Goal: Task Accomplishment & Management: Use online tool/utility

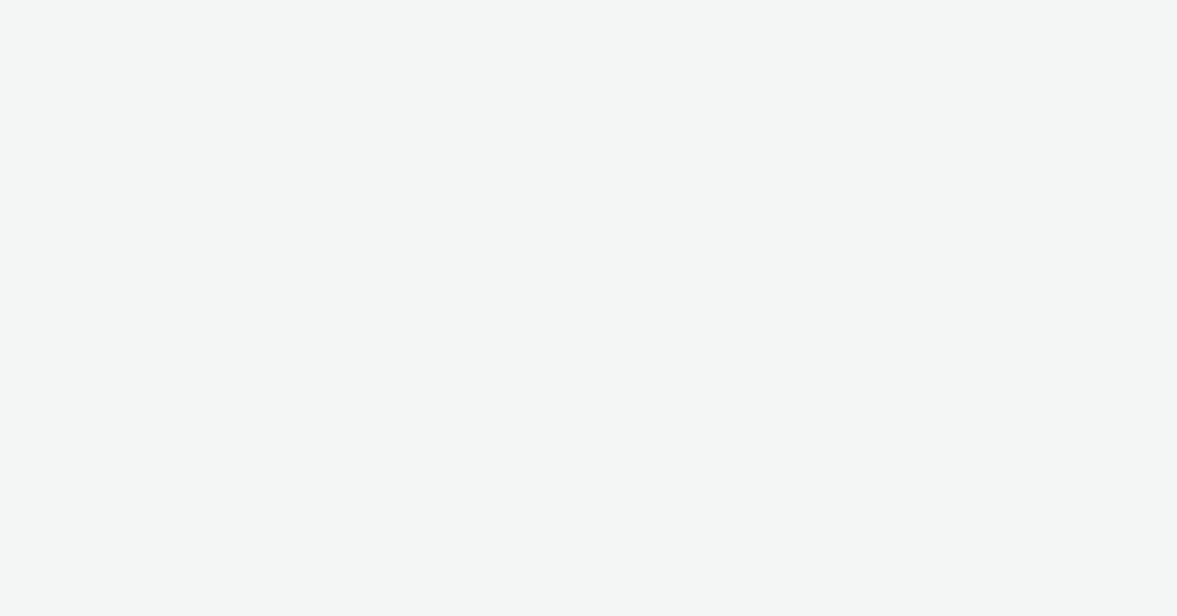
select select "47c37c18-910e-43a3-bb91-a2beb2847406"
select select "b1b940d3-d05b-48b5-821e-f328c33b988b"
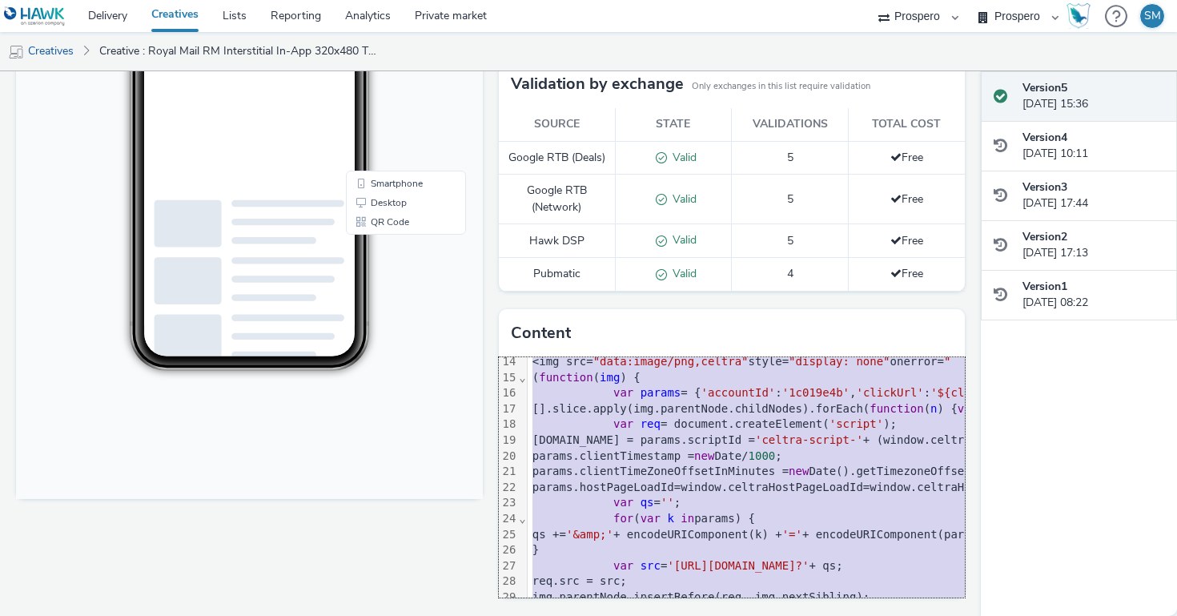
scroll to position [284, 0]
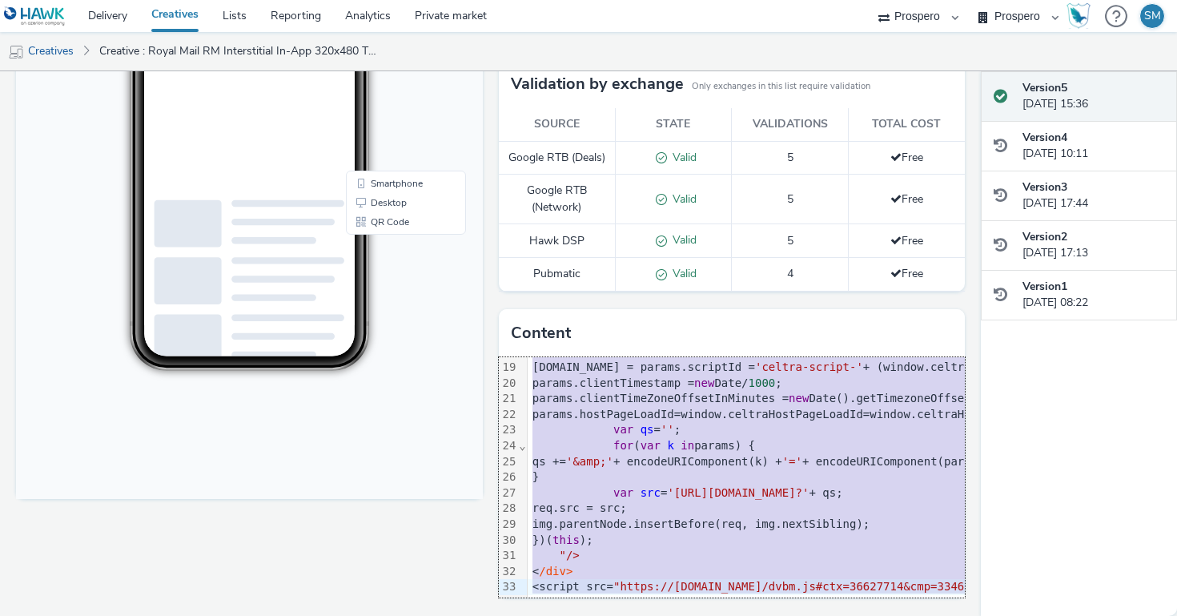
drag, startPoint x: 529, startPoint y: 368, endPoint x: 579, endPoint y: 646, distance: 282.5
click at [579, 615] on html "Delivery Creatives Lists Reporting Analytics Private market AZERION ContextAd F…" at bounding box center [588, 308] width 1177 height 616
copy div "<script src= "mraid.js" >< /script> <div class = "celtra-ad-v3" > <!-- eas.JHtI…"
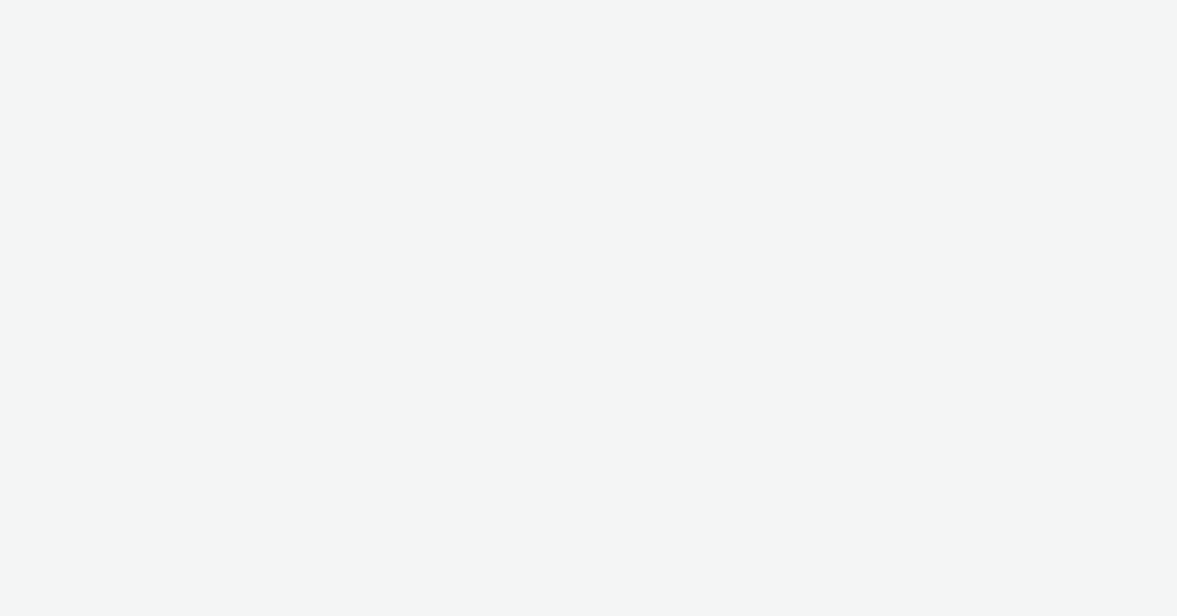
select select "47c37c18-910e-43a3-bb91-a2beb2847406"
select select "b1b940d3-d05b-48b5-821e-f328c33b988b"
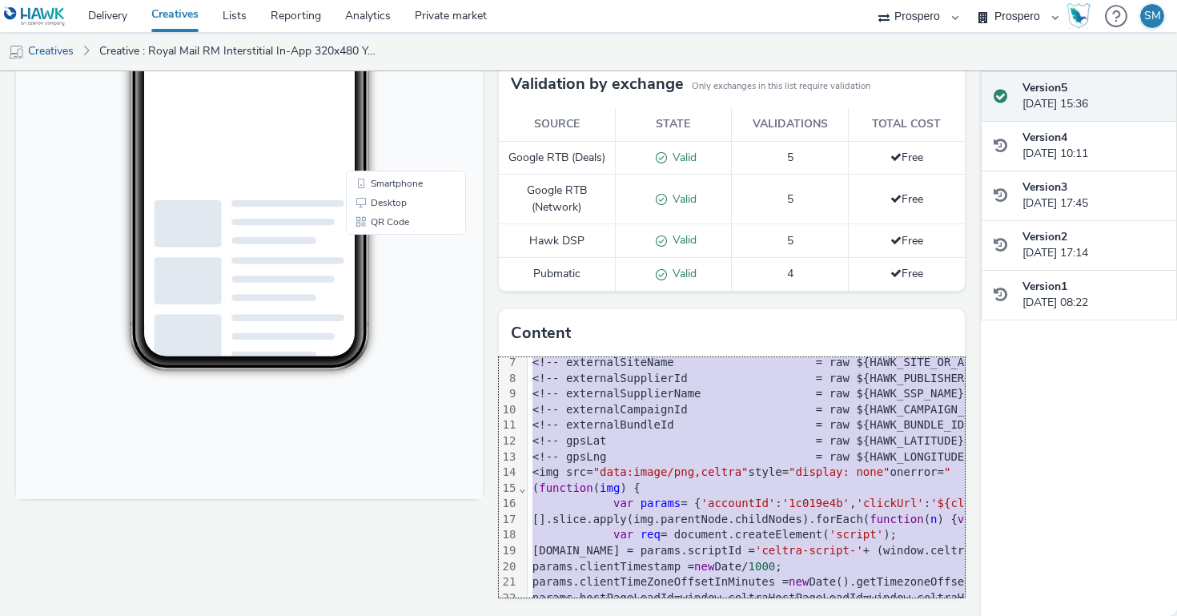
scroll to position [284, 0]
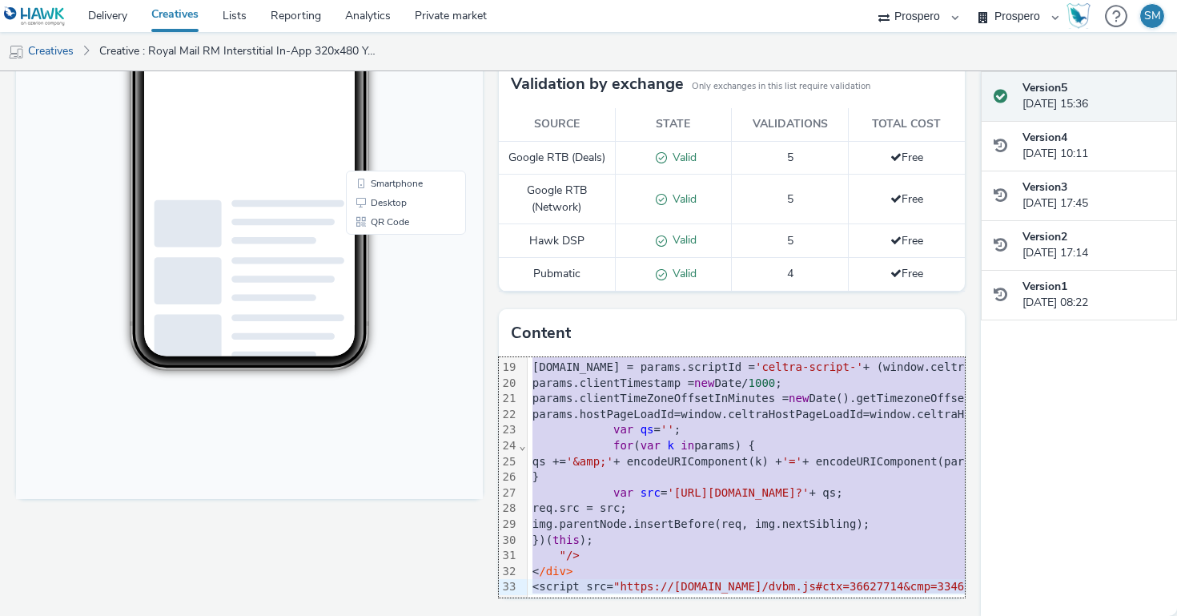
drag, startPoint x: 532, startPoint y: 369, endPoint x: 637, endPoint y: 666, distance: 314.4
click at [637, 615] on html "Delivery Creatives Lists Reporting Analytics Private market AZERION ContextAd F…" at bounding box center [588, 308] width 1177 height 616
copy div "<script src= "mraid.js" >< /script> <div class = "celtra-ad-v3" > <!-- eas.JHtI…"
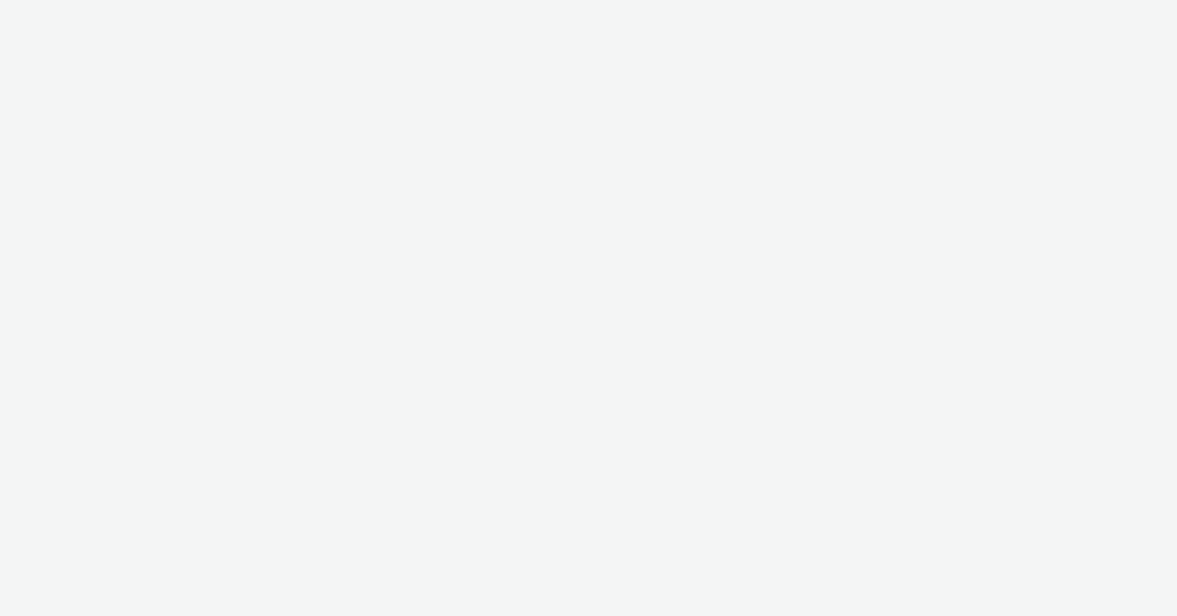
select select "47c37c18-910e-43a3-bb91-a2beb2847406"
select select "b1b940d3-d05b-48b5-821e-f328c33b988b"
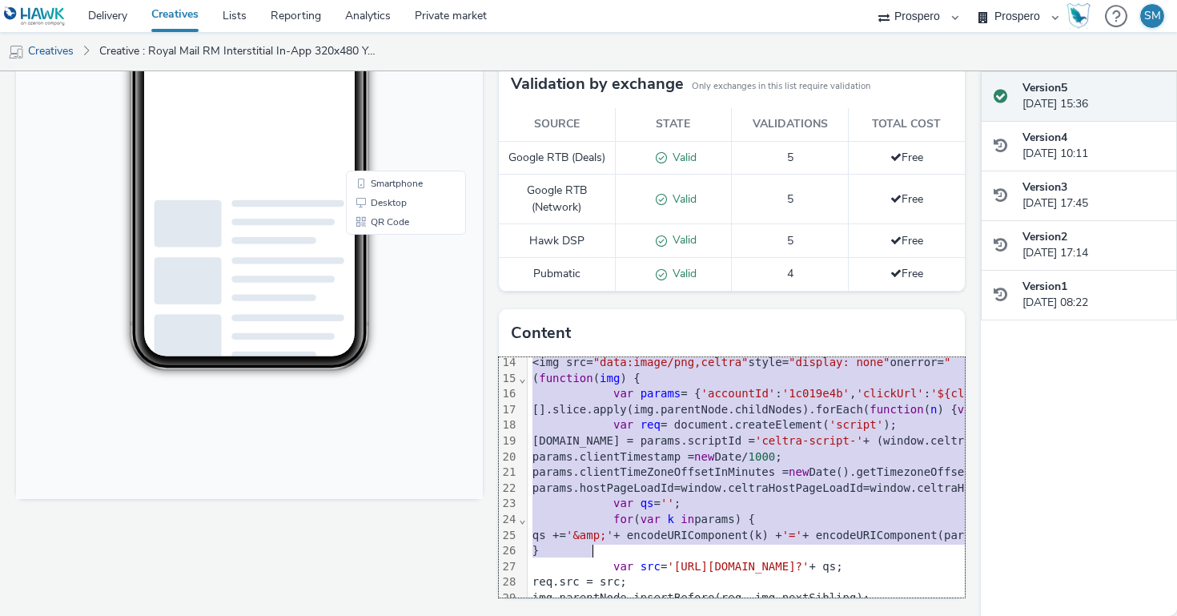
scroll to position [284, 0]
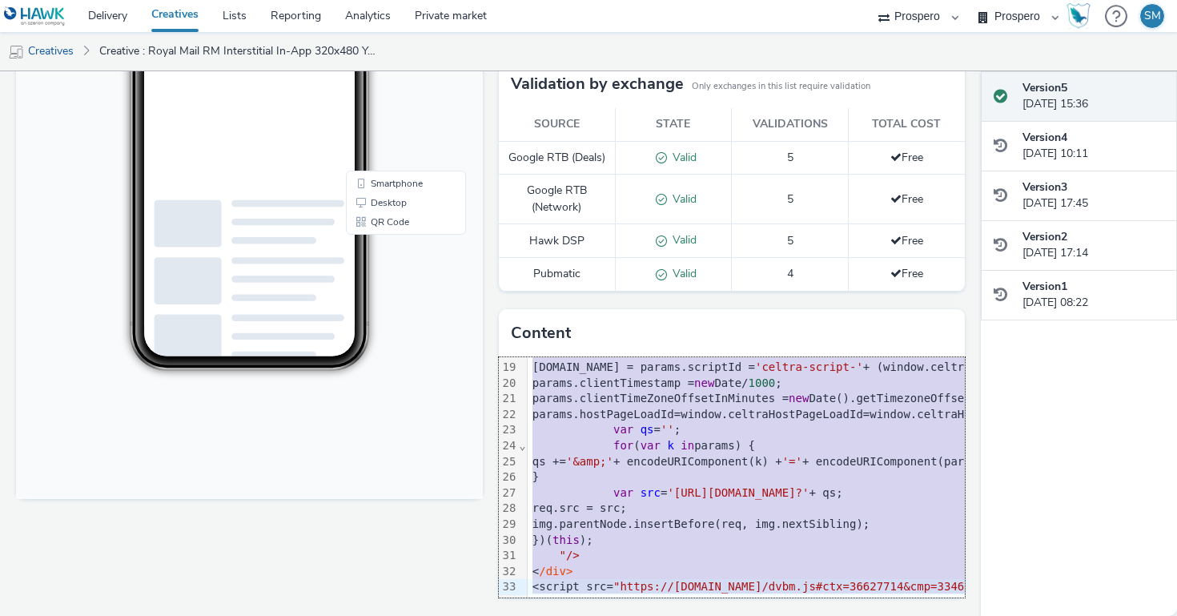
drag, startPoint x: 535, startPoint y: 366, endPoint x: 594, endPoint y: 666, distance: 305.2
click at [594, 615] on html "Delivery Creatives Lists Reporting Analytics Private market AZERION ContextAd F…" at bounding box center [588, 308] width 1177 height 616
copy div "<script src= "mraid.js" >< /script> <div class = "celtra-ad-v3" > <!-- eas.JHtI…"
